Goal: Information Seeking & Learning: Learn about a topic

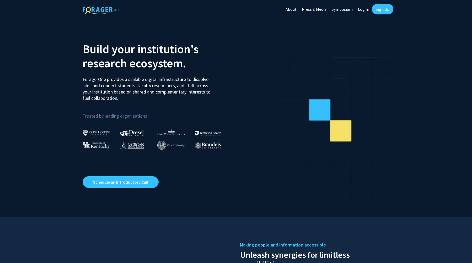
click at [362, 9] on link "Log In" at bounding box center [364, 9] width 17 height 18
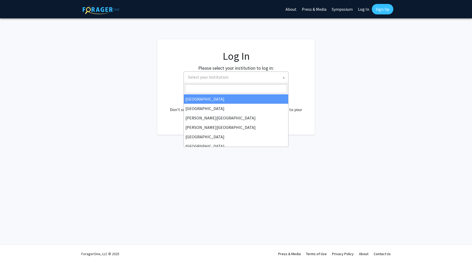
click at [264, 78] on span "Select your institution" at bounding box center [237, 77] width 102 height 11
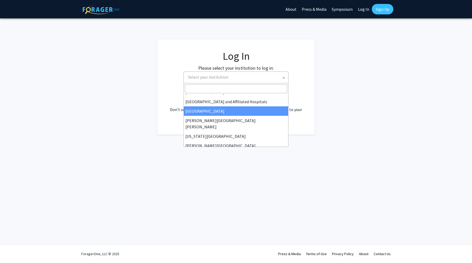
scroll to position [87, 0]
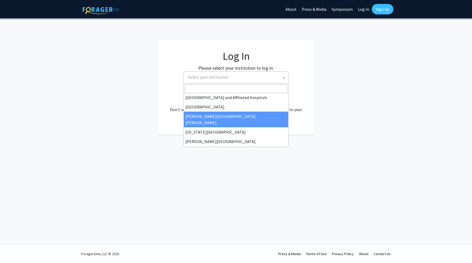
select select "1"
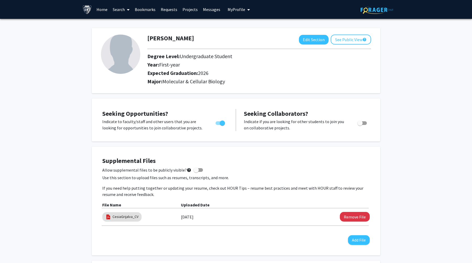
click at [100, 9] on link "Home" at bounding box center [102, 9] width 16 height 18
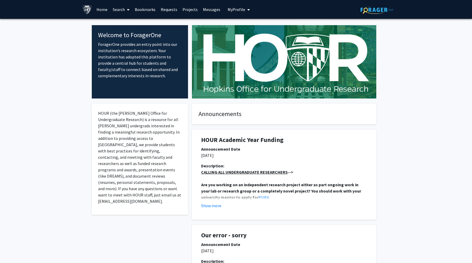
click at [119, 7] on link "Search" at bounding box center [121, 9] width 22 height 18
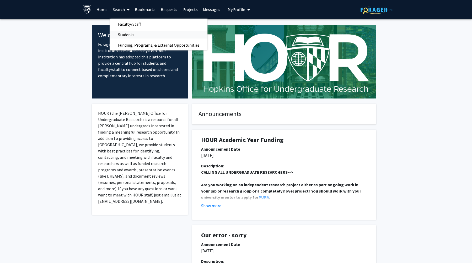
click at [128, 31] on span "Students" at bounding box center [126, 34] width 32 height 10
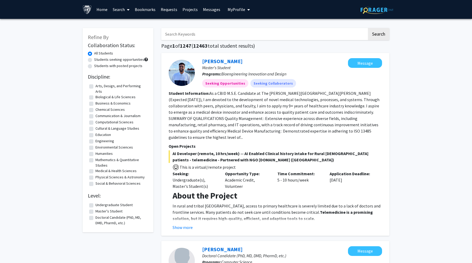
click at [130, 61] on label "Students seeking opportunities" at bounding box center [119, 60] width 50 height 6
click at [98, 60] on input "Students seeking opportunities" at bounding box center [95, 58] width 3 height 3
radio input "true"
click at [114, 9] on link "Search" at bounding box center [121, 9] width 22 height 18
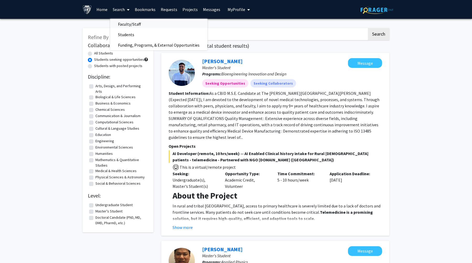
click at [127, 25] on span "Faculty/Staff" at bounding box center [129, 24] width 39 height 10
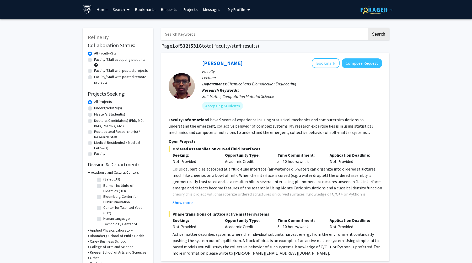
click at [125, 70] on label "Faculty/Staff with posted projects" at bounding box center [121, 71] width 54 height 6
click at [98, 70] on input "Faculty/Staff with posted projects" at bounding box center [95, 69] width 3 height 3
radio input "true"
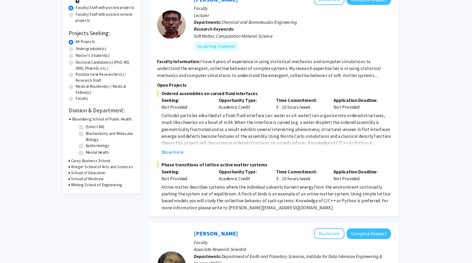
scroll to position [56, 0]
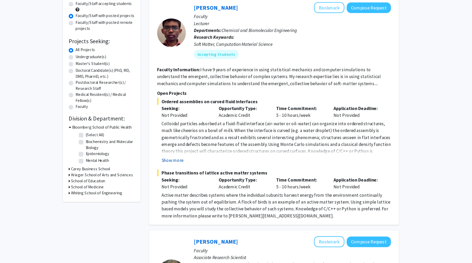
click at [184, 149] on button "Show more" at bounding box center [183, 146] width 20 height 6
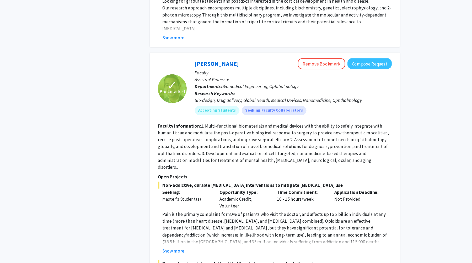
scroll to position [1515, 0]
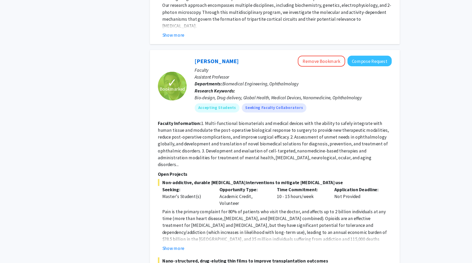
click at [187, 213] on p "Pain is the primary complaint for 80% of patients who visit the doctor, and aff…" at bounding box center [278, 235] width 210 height 44
click at [187, 247] on button "Show more" at bounding box center [183, 250] width 20 height 6
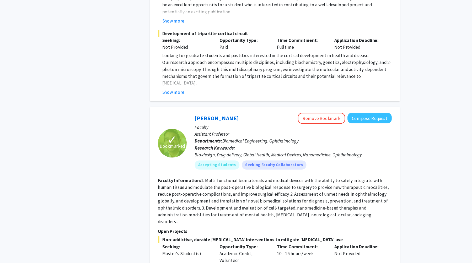
scroll to position [1461, 0]
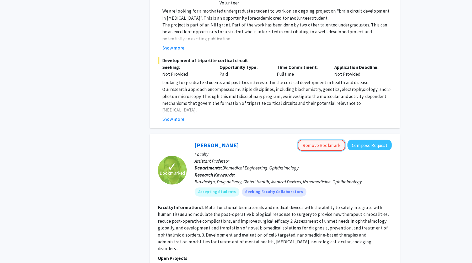
click at [314, 128] on button "Remove Bookmark" at bounding box center [317, 133] width 43 height 10
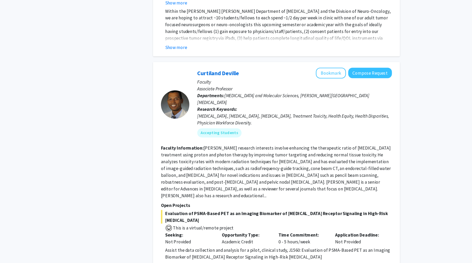
scroll to position [2503, 0]
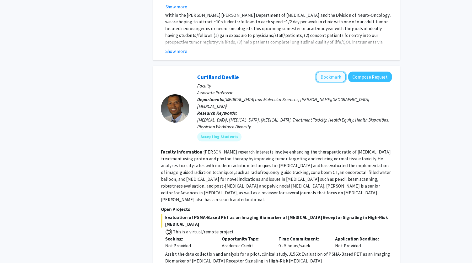
click at [329, 66] on button "Bookmark" at bounding box center [326, 71] width 28 height 10
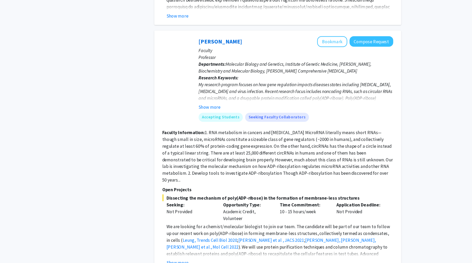
scroll to position [828, 0]
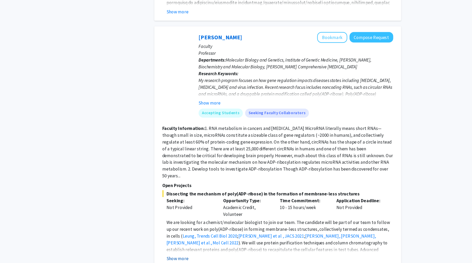
click at [187, 256] on button "Show more" at bounding box center [183, 259] width 20 height 6
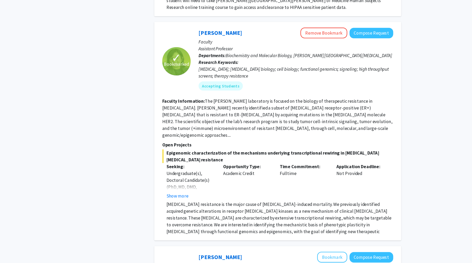
scroll to position [1490, 0]
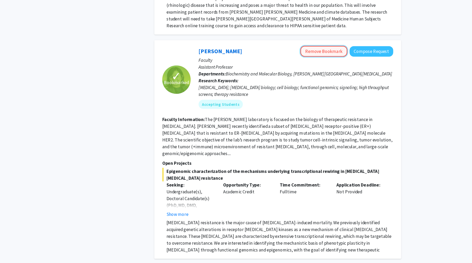
click at [328, 43] on button "Remove Bookmark" at bounding box center [317, 48] width 43 height 10
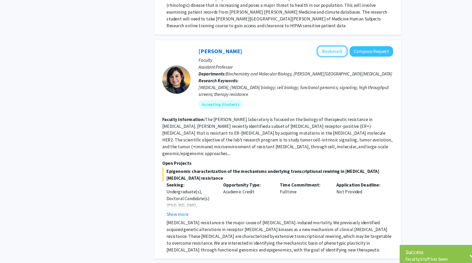
click at [327, 43] on button "Bookmark" at bounding box center [326, 48] width 28 height 10
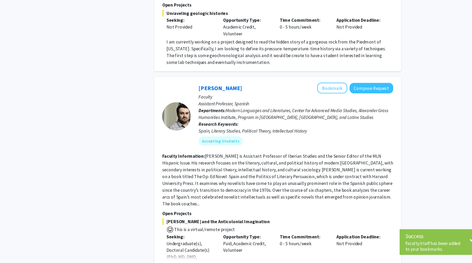
scroll to position [1882, 0]
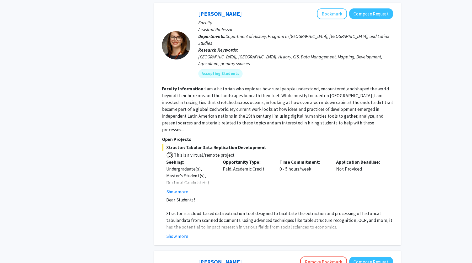
scroll to position [1248, 0]
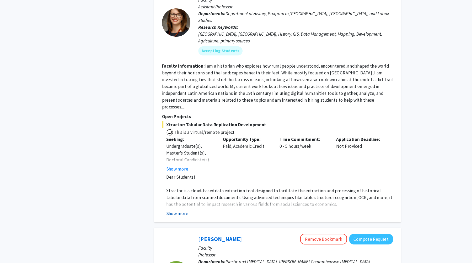
click at [189, 214] on button "Show more" at bounding box center [183, 217] width 20 height 6
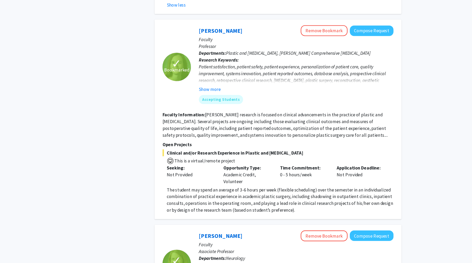
scroll to position [1587, 0]
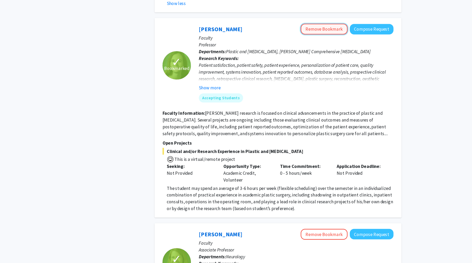
click at [327, 42] on button "Remove Bookmark" at bounding box center [317, 47] width 43 height 10
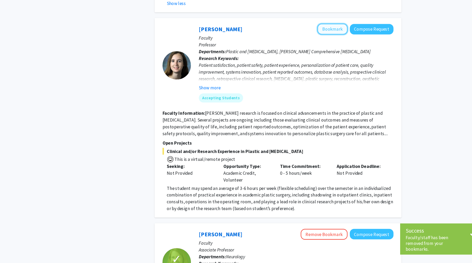
click at [325, 42] on button "Bookmark" at bounding box center [326, 47] width 28 height 10
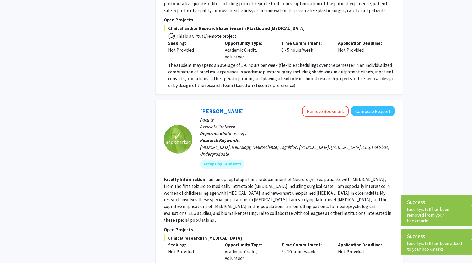
scroll to position [1702, 0]
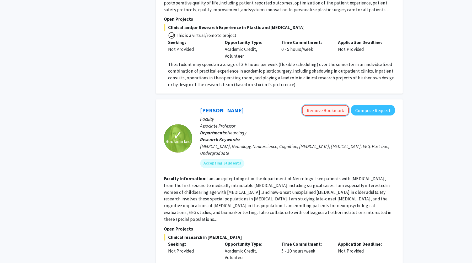
click at [314, 117] on button "Remove Bookmark" at bounding box center [317, 122] width 43 height 10
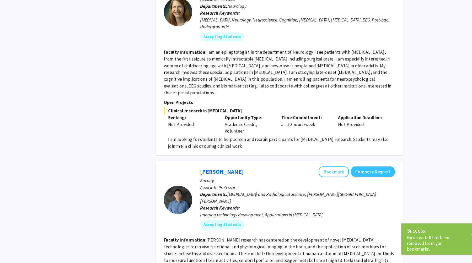
scroll to position [1923, 0]
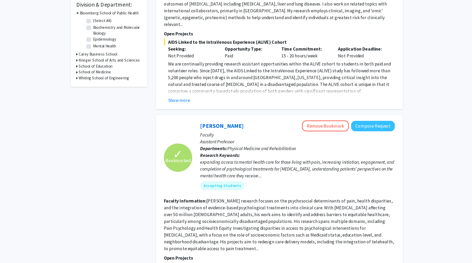
scroll to position [219, 0]
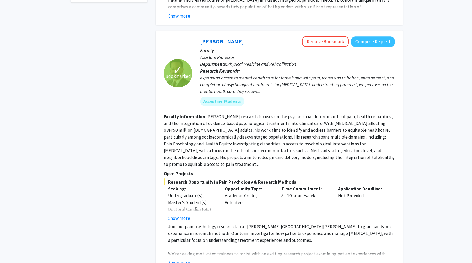
click at [306, 63] on p "Faculty" at bounding box center [292, 66] width 180 height 6
click at [306, 53] on button "Remove Bookmark" at bounding box center [317, 58] width 43 height 10
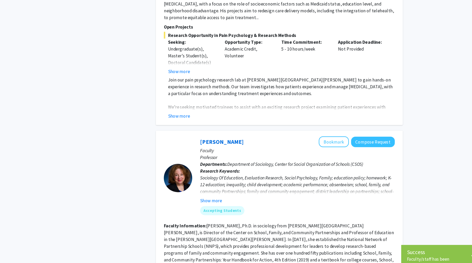
scroll to position [270, 0]
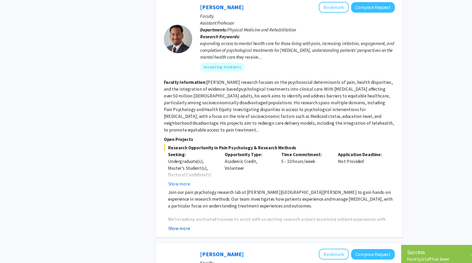
click at [187, 208] on button "Show more" at bounding box center [183, 211] width 20 height 6
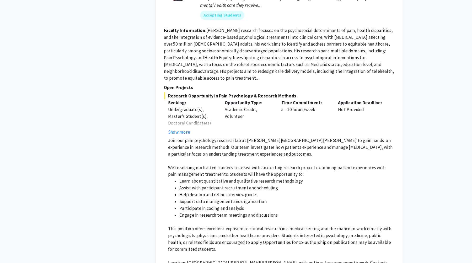
scroll to position [316, 0]
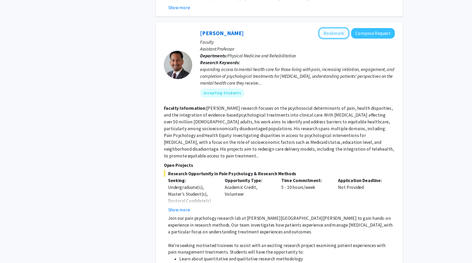
click at [324, 26] on button "Bookmark" at bounding box center [326, 31] width 28 height 10
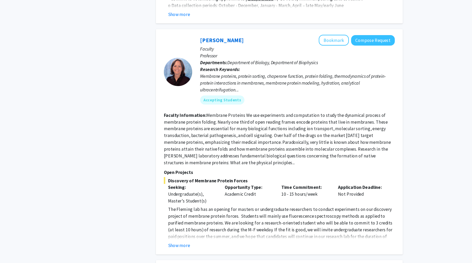
scroll to position [1354, 0]
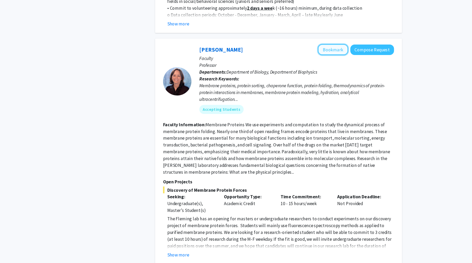
click at [329, 52] on button "Bookmark" at bounding box center [326, 57] width 28 height 10
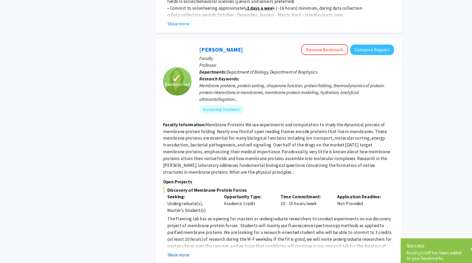
click at [186, 244] on button "Show more" at bounding box center [183, 247] width 20 height 6
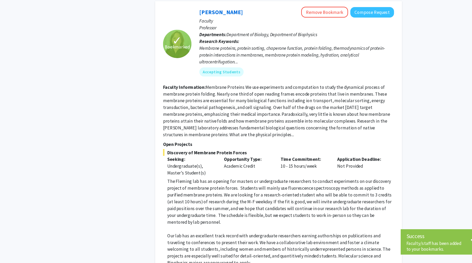
scroll to position [1381, 0]
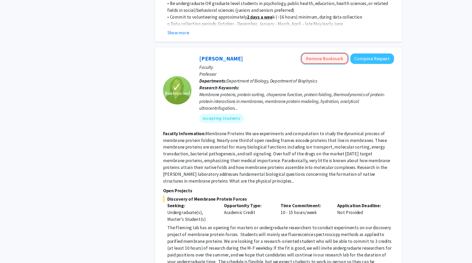
click at [324, 49] on button "Remove Bookmark" at bounding box center [317, 54] width 43 height 10
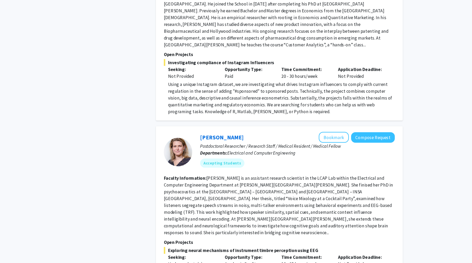
scroll to position [1993, 0]
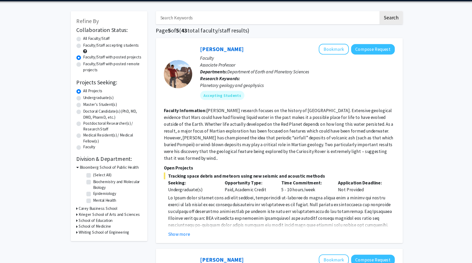
click at [94, 54] on label "All Faculty/Staff" at bounding box center [106, 54] width 24 height 6
click at [94, 54] on input "All Faculty/Staff" at bounding box center [95, 52] width 3 height 3
radio input "true"
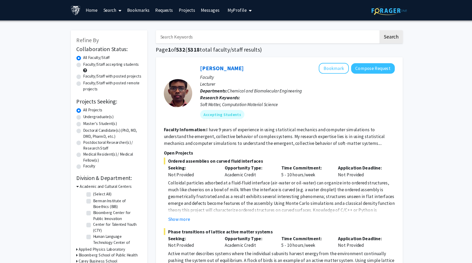
click at [150, 7] on link "Bookmarks" at bounding box center [145, 9] width 26 height 18
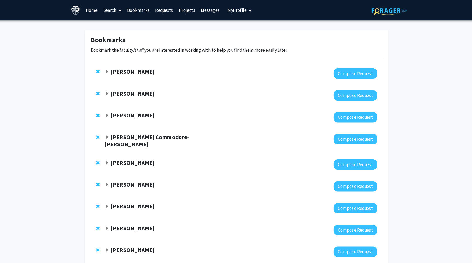
click at [139, 64] on strong "Michele Manahan" at bounding box center [140, 66] width 40 height 7
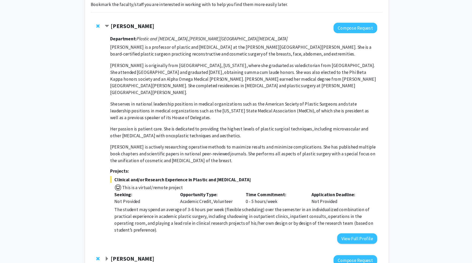
scroll to position [25, 0]
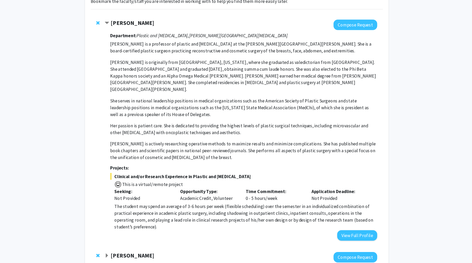
click at [147, 41] on strong "Michele Manahan" at bounding box center [140, 41] width 40 height 7
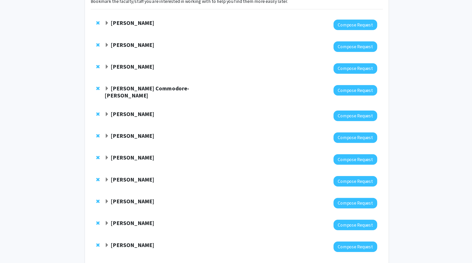
click at [144, 41] on strong "Michele Manahan" at bounding box center [140, 41] width 40 height 7
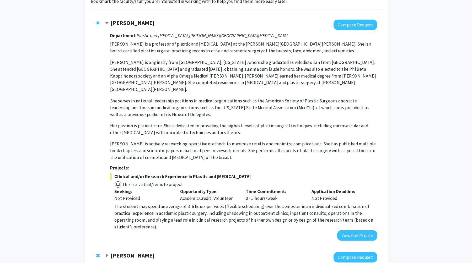
click at [157, 180] on span "Clinical and/or Research Experience in Plastic and Reconstructive Surgery" at bounding box center [242, 183] width 247 height 6
click at [156, 180] on span "Clinical and/or Research Experience in Plastic and Reconstructive Surgery" at bounding box center [242, 183] width 247 height 6
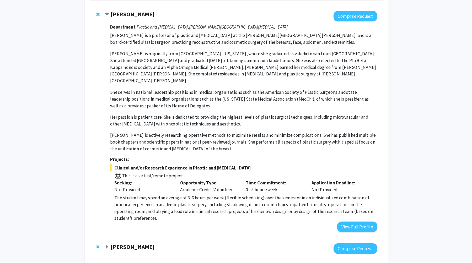
scroll to position [41, 0]
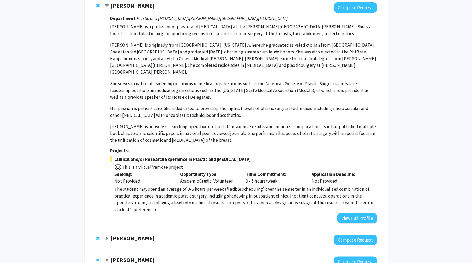
click at [182, 192] on span "The student may spend an average of 3-6 hours per week (flexible scheduling) ov…" at bounding box center [242, 204] width 239 height 24
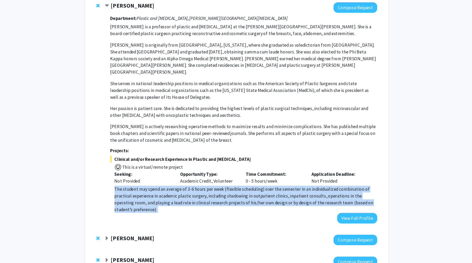
click at [182, 192] on span "The student may spend an average of 3-6 hours per week (flexible scheduling) ov…" at bounding box center [242, 204] width 239 height 24
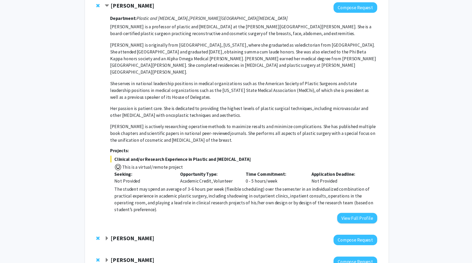
click at [186, 182] on div "Opportunity Type: Academic Credit, Volunteer" at bounding box center [210, 184] width 61 height 13
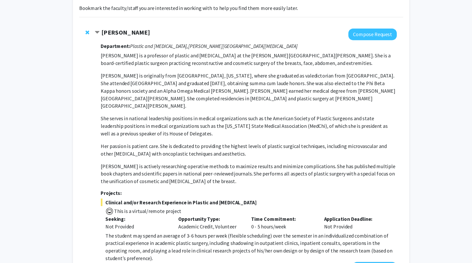
scroll to position [37, 0]
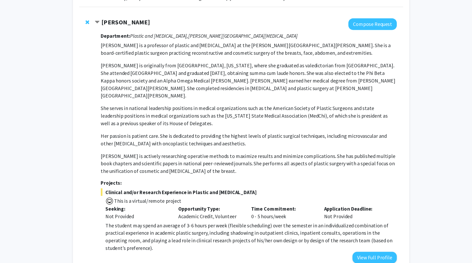
click at [151, 28] on strong "Michele Manahan" at bounding box center [140, 29] width 40 height 7
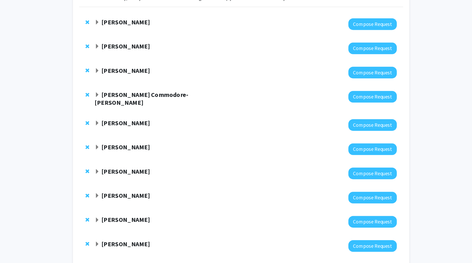
click at [151, 28] on strong "Michele Manahan" at bounding box center [140, 29] width 40 height 7
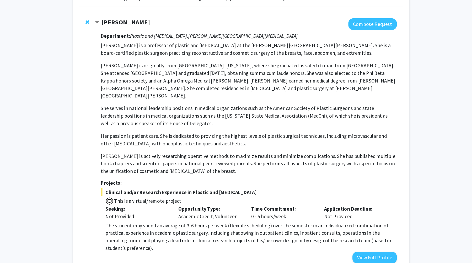
click at [117, 28] on span "Contract Michele Manahan Bookmark" at bounding box center [116, 29] width 4 height 4
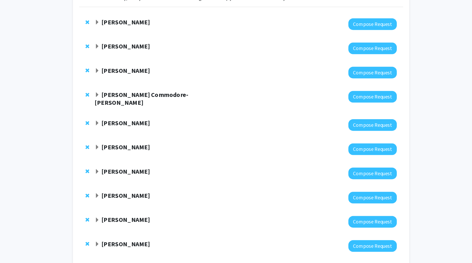
click at [131, 29] on strong "Michele Manahan" at bounding box center [140, 29] width 40 height 7
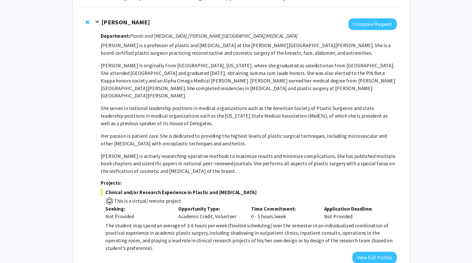
click at [145, 90] on p "Dr. Michele A. Manahan is a professor of plastic and reconstructive surgery at …" at bounding box center [242, 100] width 247 height 111
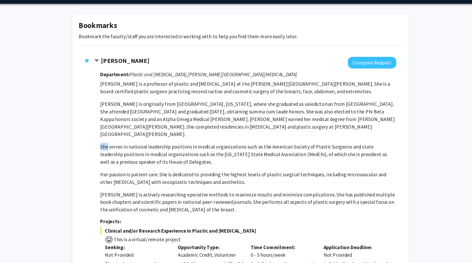
scroll to position [0, 0]
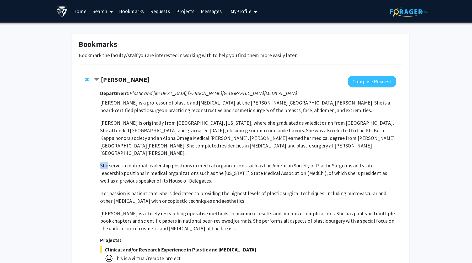
click at [103, 9] on link "Home" at bounding box center [102, 9] width 16 height 18
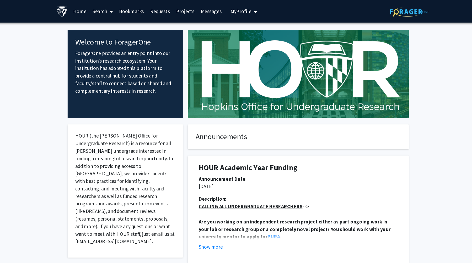
click at [118, 7] on link "Search" at bounding box center [121, 9] width 22 height 18
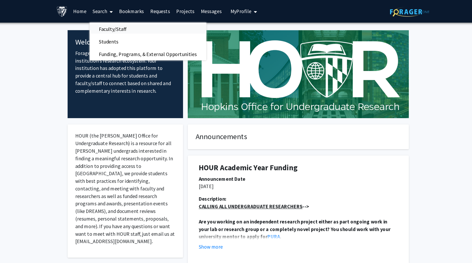
click at [129, 23] on span "Faculty/Staff" at bounding box center [129, 24] width 39 height 10
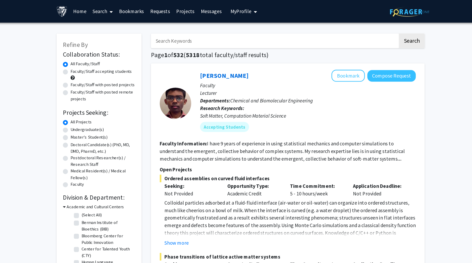
click at [183, 39] on input "Search Keywords" at bounding box center [264, 34] width 206 height 12
type input "Michele"
click at [368, 28] on button "Search" at bounding box center [379, 34] width 22 height 12
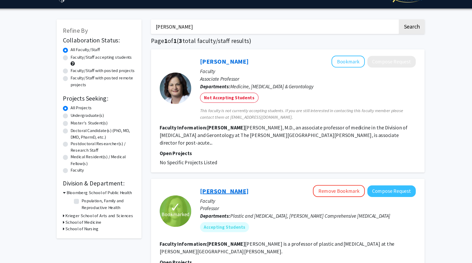
click at [213, 168] on link "Michele Manahan" at bounding box center [222, 171] width 40 height 7
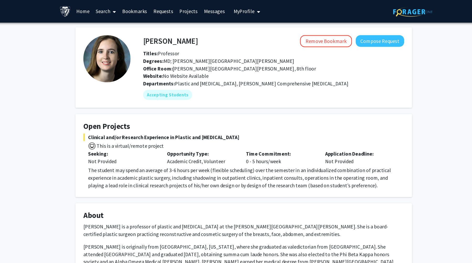
drag, startPoint x: 151, startPoint y: 34, endPoint x: 199, endPoint y: 34, distance: 47.8
click at [199, 34] on div "Michele Manahan Remove Bookmark Compose Request" at bounding box center [261, 34] width 226 height 10
drag, startPoint x: 199, startPoint y: 34, endPoint x: 151, endPoint y: 33, distance: 47.8
click at [151, 33] on div "Michele Manahan Remove Bookmark Compose Request" at bounding box center [261, 34] width 226 height 10
copy h4
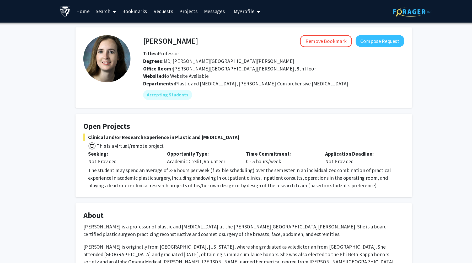
drag, startPoint x: 153, startPoint y: 35, endPoint x: 198, endPoint y: 35, distance: 45.4
click at [198, 35] on h4 "Michele Manahan" at bounding box center [175, 34] width 46 height 10
copy h4 "Michele Manahan"
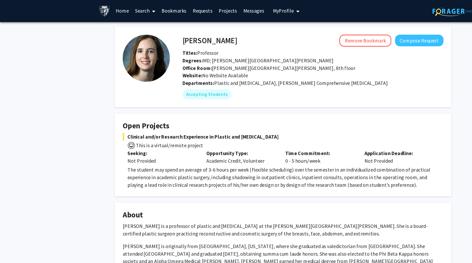
click at [168, 48] on div "Degrees: MD; Johns Hopkins University School of Medicine" at bounding box center [261, 51] width 226 height 6
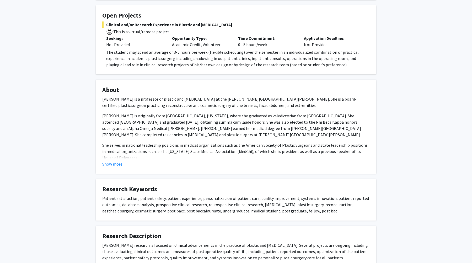
scroll to position [94, 0]
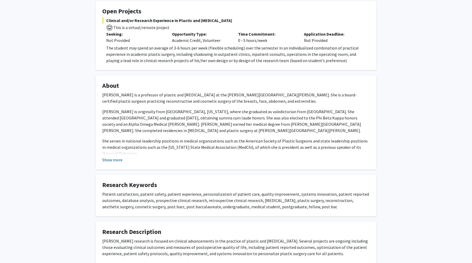
click at [115, 162] on button "Show more" at bounding box center [112, 160] width 20 height 6
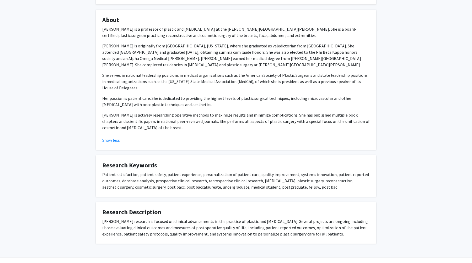
scroll to position [160, 0]
click at [100, 203] on fg-card "Research Description Dr. Manahan’s research is focused on clinical advancements…" at bounding box center [236, 224] width 281 height 42
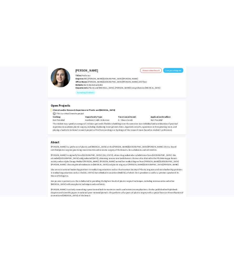
scroll to position [0, 0]
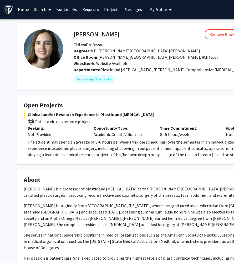
click at [67, 8] on link "Bookmarks" at bounding box center [67, 9] width 26 height 18
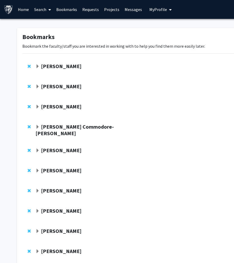
click at [63, 85] on strong "Utthara Nayar" at bounding box center [61, 86] width 40 height 7
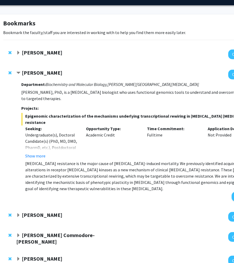
scroll to position [14, 21]
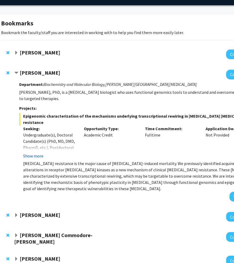
click at [36, 153] on button "Show more" at bounding box center [33, 156] width 20 height 6
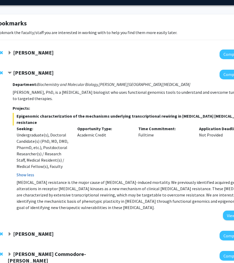
scroll to position [14, 27]
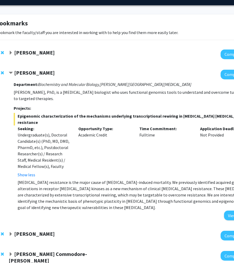
click at [31, 72] on strong "Utthara Nayar" at bounding box center [34, 73] width 40 height 7
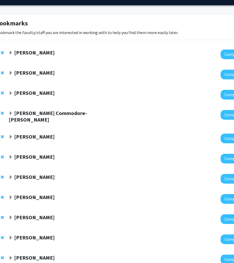
click at [31, 72] on strong "Utthara Nayar" at bounding box center [34, 73] width 40 height 7
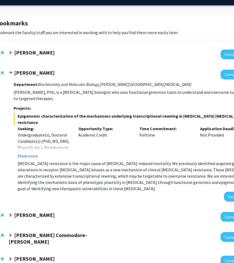
scroll to position [19, 27]
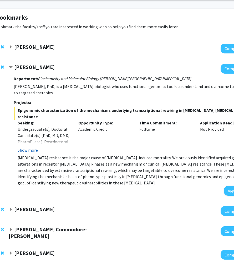
click at [33, 147] on button "Show more" at bounding box center [28, 150] width 20 height 6
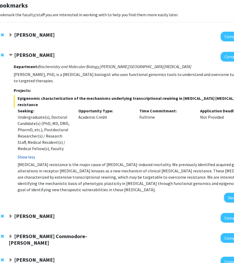
scroll to position [35, 27]
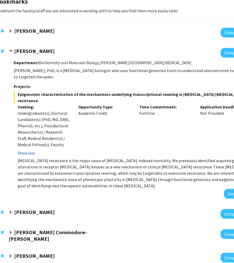
click at [30, 150] on button "Show less" at bounding box center [27, 153] width 18 height 6
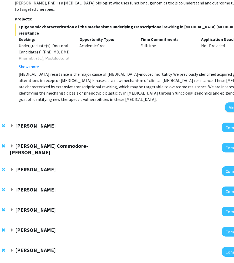
scroll to position [109, 26]
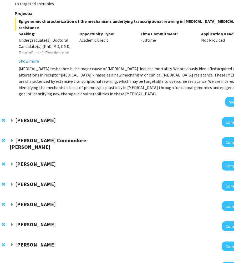
click at [37, 117] on strong "Jennifer Kavran" at bounding box center [35, 120] width 40 height 7
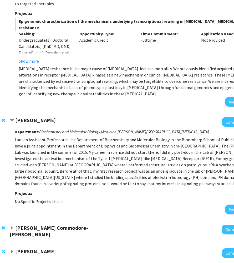
click at [37, 117] on strong "Jennifer Kavran" at bounding box center [35, 120] width 40 height 7
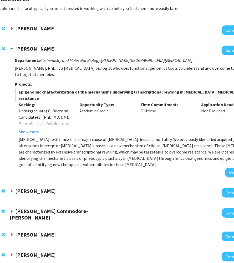
scroll to position [22, 26]
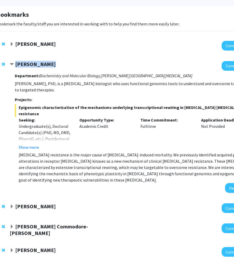
drag, startPoint x: 49, startPoint y: 64, endPoint x: 16, endPoint y: 64, distance: 32.8
click at [16, 64] on div "Utthara Nayar" at bounding box center [66, 64] width 113 height 7
copy strong "Utthara Nayar"
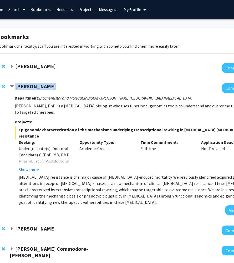
scroll to position [0, 0]
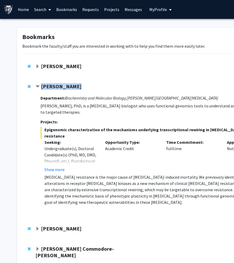
click at [21, 7] on link "Home" at bounding box center [23, 9] width 16 height 18
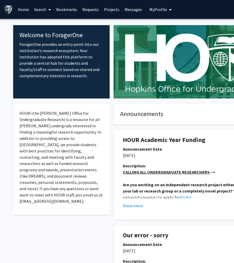
click at [42, 9] on link "Search" at bounding box center [42, 9] width 22 height 18
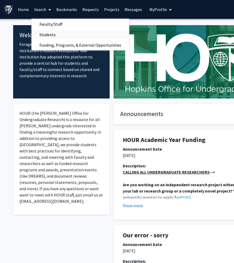
click at [53, 32] on span "Students" at bounding box center [47, 34] width 32 height 10
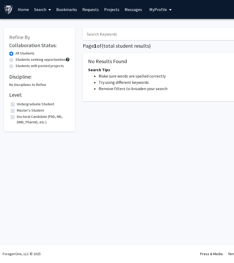
click at [37, 9] on link "Search" at bounding box center [42, 9] width 22 height 18
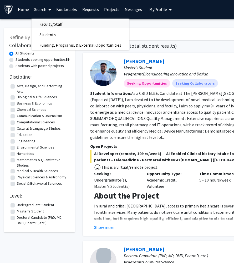
click at [48, 21] on span "Faculty/Staff" at bounding box center [50, 24] width 39 height 10
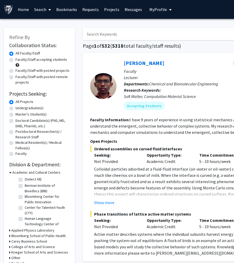
click at [103, 34] on input "Search Keywords" at bounding box center [186, 34] width 206 height 12
paste input "Utthara Nayar"
type input "Utthara Nayar"
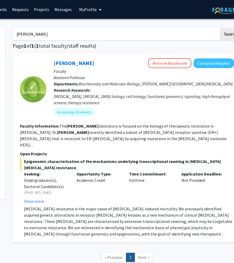
scroll to position [0, 73]
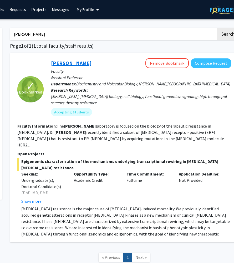
click at [80, 63] on link "Utthara Nayar" at bounding box center [71, 63] width 40 height 7
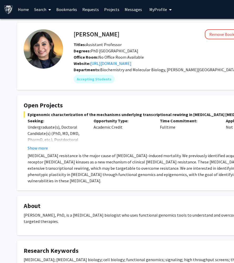
scroll to position [0, 3]
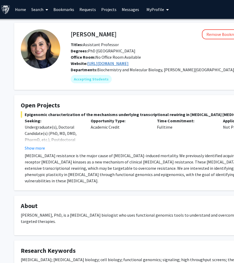
click at [122, 64] on link "http://www.nayarlab.org/" at bounding box center [107, 63] width 41 height 5
